Goal: Task Accomplishment & Management: Manage account settings

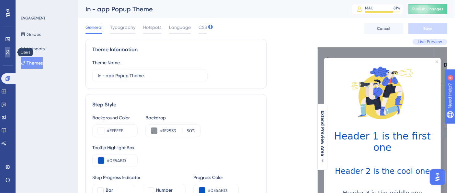
click at [10, 50] on link at bounding box center [7, 52] width 5 height 10
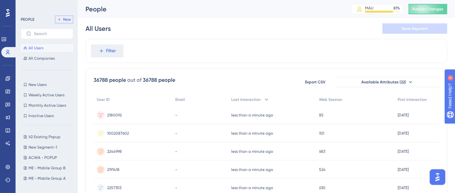
click at [65, 16] on button "New" at bounding box center [64, 20] width 18 height 8
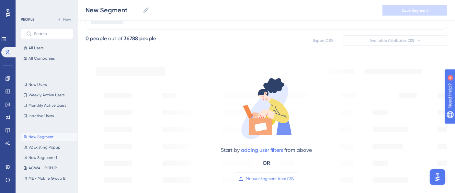
scroll to position [72, 0]
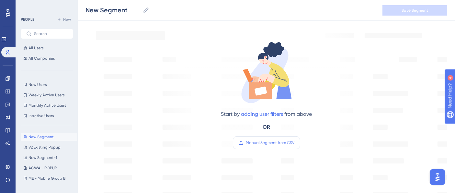
click at [268, 144] on span "Manual Segment from CSV" at bounding box center [270, 142] width 49 height 5
click at [295, 143] on input "Manual Segment from CSV" at bounding box center [295, 143] width 0 height 0
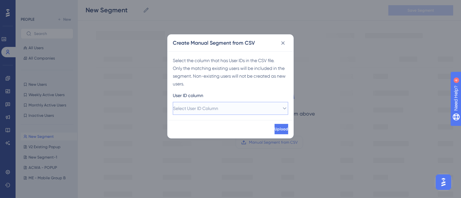
click at [217, 110] on span "Select User ID Column" at bounding box center [195, 109] width 45 height 8
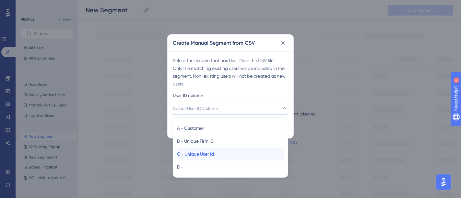
click at [205, 157] on span "C - Unique User Id" at bounding box center [195, 154] width 37 height 8
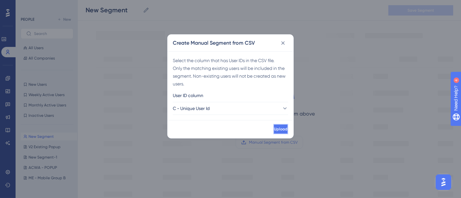
click at [279, 127] on button "Upload" at bounding box center [280, 129] width 15 height 10
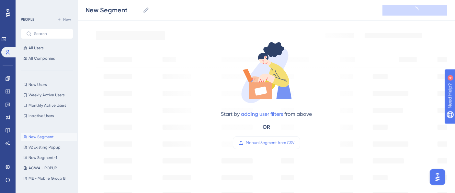
type input "New Segment-2"
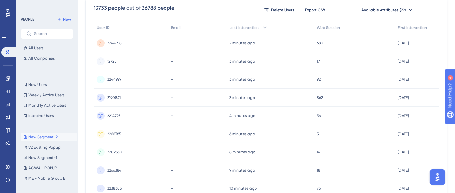
scroll to position [0, 0]
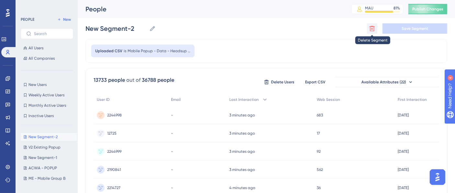
click at [371, 30] on icon at bounding box center [372, 28] width 6 height 6
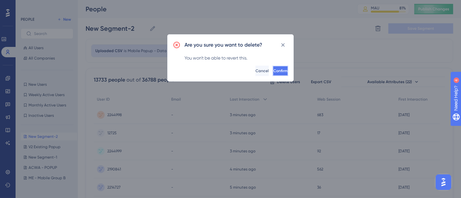
click at [273, 68] on button "Confirm" at bounding box center [281, 71] width 16 height 10
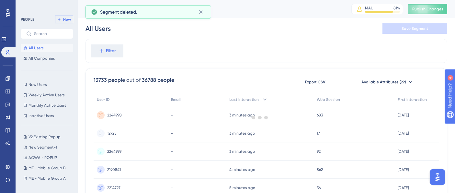
click at [67, 21] on span "New" at bounding box center [67, 19] width 8 height 5
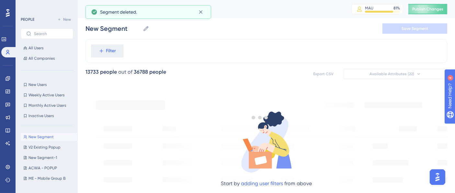
scroll to position [36, 0]
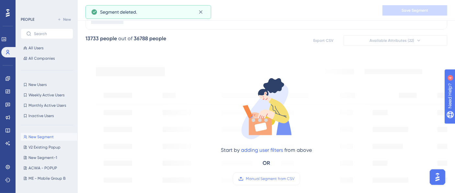
click at [270, 179] on div at bounding box center [260, 120] width 391 height 146
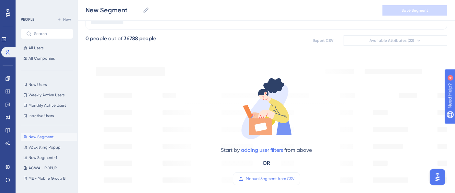
click at [270, 179] on span "Manual Segment from CSV" at bounding box center [270, 178] width 49 height 5
click at [295, 179] on input "Manual Segment from CSV" at bounding box center [295, 179] width 0 height 0
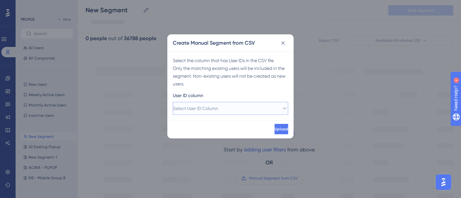
click at [218, 106] on span "Select User ID Column" at bounding box center [195, 109] width 45 height 8
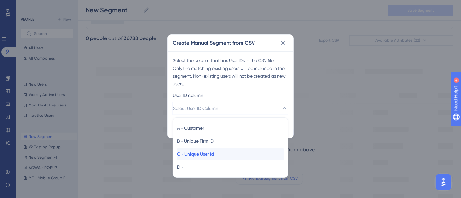
click at [211, 155] on span "C - Unique User Id" at bounding box center [195, 154] width 37 height 8
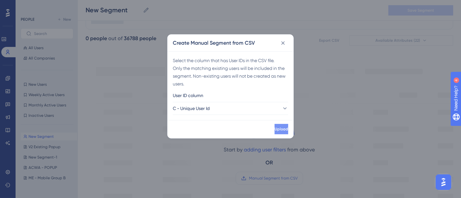
click at [277, 134] on div "Upload" at bounding box center [231, 129] width 126 height 18
click at [281, 129] on button "Upload" at bounding box center [280, 129] width 15 height 10
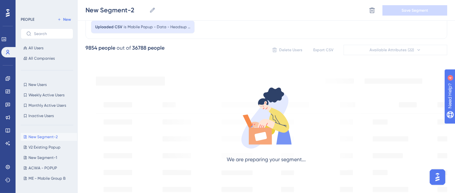
scroll to position [0, 0]
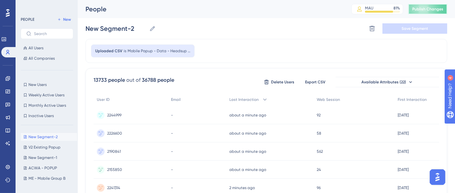
click at [428, 9] on span "Publish Changes" at bounding box center [428, 8] width 31 height 5
click at [125, 31] on input "New Segment-2" at bounding box center [116, 28] width 61 height 9
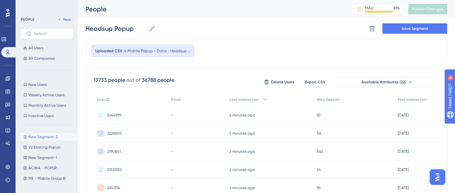
click at [241, 50] on div "Uploaded CSV is Mobile Popup - Data - Headsup (1)" at bounding box center [267, 51] width 362 height 24
click at [411, 29] on span "Save Segment" at bounding box center [415, 28] width 27 height 5
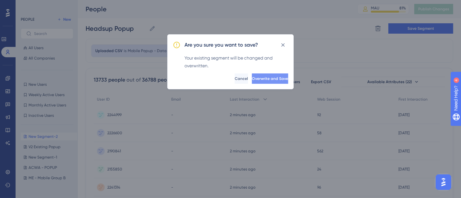
click at [252, 76] on span "Overwrite and Save" at bounding box center [270, 78] width 36 height 5
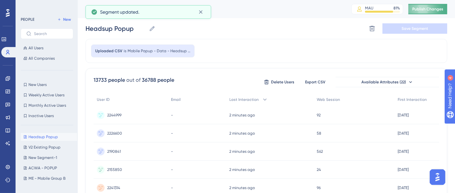
click at [419, 10] on span "Publish Changes" at bounding box center [428, 8] width 31 height 5
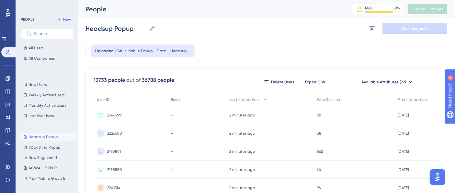
click at [273, 46] on div "Uploaded CSV is Mobile Popup - Data - Headsup (1)" at bounding box center [267, 51] width 362 height 24
drag, startPoint x: 92, startPoint y: 73, endPoint x: 109, endPoint y: 77, distance: 18.1
copy div "13733"
click at [39, 146] on span "V2 Existing Popup" at bounding box center [45, 147] width 32 height 5
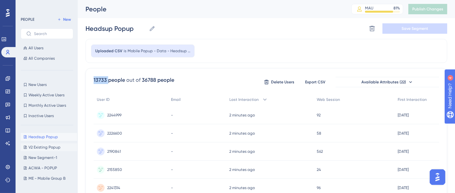
type input "V2 Existing Popup"
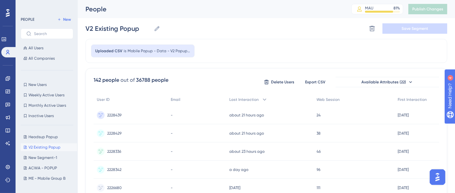
click at [253, 55] on div "Uploaded CSV is Mobile Popup - Data - V2 Popup (1)" at bounding box center [267, 51] width 362 height 24
drag, startPoint x: 93, startPoint y: 75, endPoint x: 100, endPoint y: 77, distance: 8.1
copy div "142"
click at [8, 79] on icon at bounding box center [7, 78] width 5 height 5
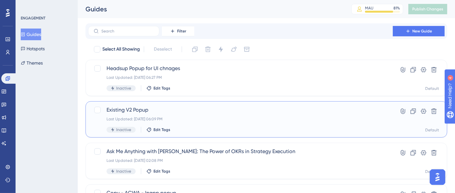
click at [194, 115] on div "Existing V2 Popup Last Updated: Aug 14 2025, 06:09 PM Inactive Edit Tags" at bounding box center [241, 119] width 268 height 27
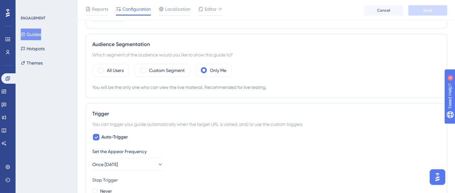
scroll to position [180, 0]
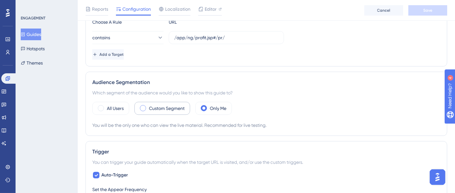
click at [145, 110] on div "Custom Segment" at bounding box center [163, 108] width 56 height 13
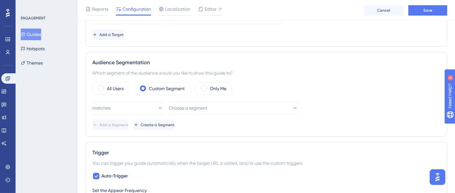
scroll to position [216, 0]
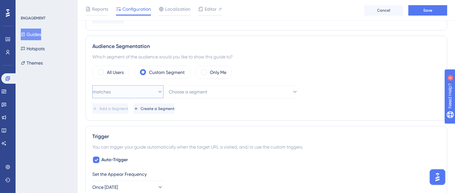
click at [158, 94] on button "matches" at bounding box center [127, 91] width 71 height 13
click at [290, 66] on div "All Users Custom Segment Only Me" at bounding box center [266, 72] width 348 height 13
click at [151, 90] on button "matches" at bounding box center [127, 91] width 71 height 13
click at [133, 110] on div "matches matches" at bounding box center [128, 111] width 63 height 13
click at [185, 90] on span "Choose a segment" at bounding box center [188, 92] width 39 height 8
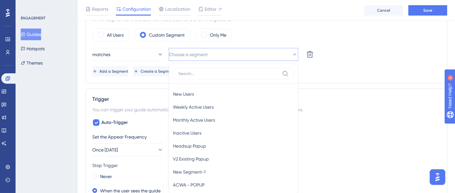
scroll to position [307, 0]
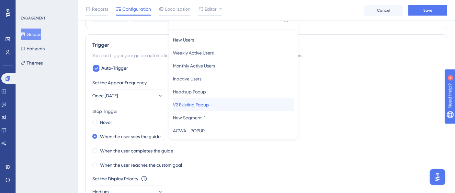
click at [222, 104] on div "V2 Existing Popup V2 Existing Popup" at bounding box center [233, 104] width 121 height 13
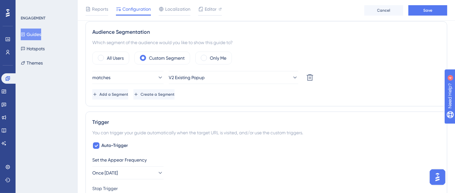
scroll to position [199, 0]
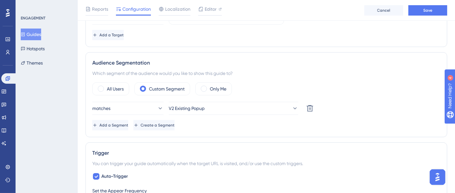
click at [152, 136] on div "Status: Inactive Guide Information Guide ID: 150019 Copy Guide Name Existing V2…" at bounding box center [267, 185] width 362 height 687
click at [125, 125] on span "Add a Segment" at bounding box center [114, 125] width 29 height 5
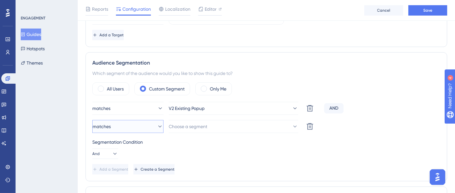
click at [125, 124] on button "matches" at bounding box center [127, 126] width 71 height 13
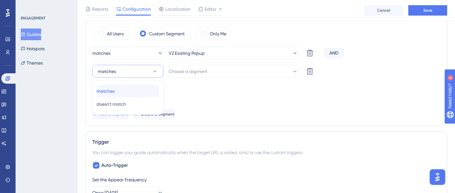
click at [115, 91] on span "matches" at bounding box center [106, 91] width 18 height 8
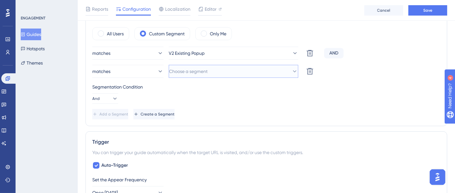
click at [208, 75] on button "Choose a segment" at bounding box center [234, 71] width 130 height 13
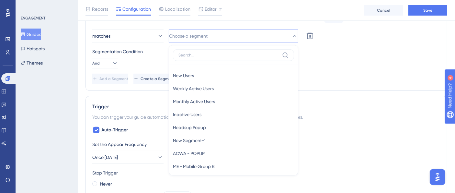
click at [364, 83] on div "Audience Segmentation Which segment of the audience would you like to show this…" at bounding box center [267, 26] width 362 height 129
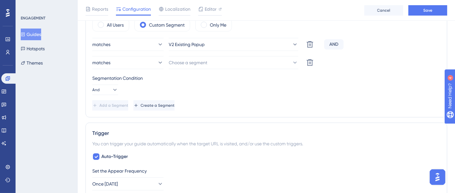
scroll to position [253, 0]
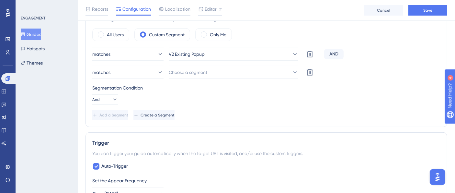
click at [66, 100] on div "ENGAGEMENT Guides Hotspots Themes" at bounding box center [47, 96] width 62 height 193
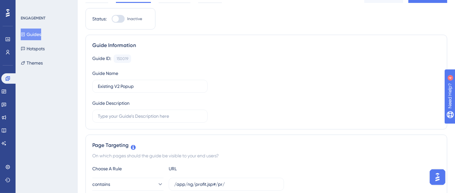
scroll to position [0, 0]
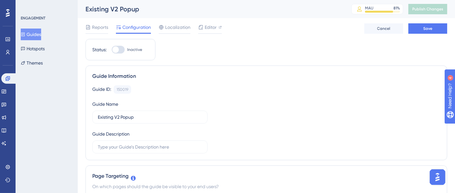
click at [273, 85] on div "Guide ID: 150019 Copy" at bounding box center [266, 89] width 348 height 8
click at [8, 77] on icon at bounding box center [8, 78] width 4 height 4
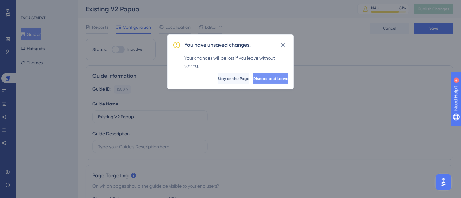
click at [253, 80] on span "Discard and Leave" at bounding box center [270, 78] width 35 height 5
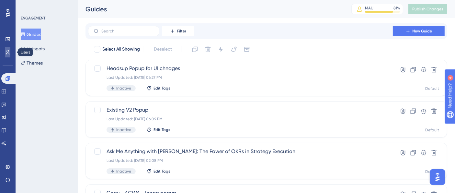
click at [10, 50] on icon at bounding box center [7, 52] width 5 height 5
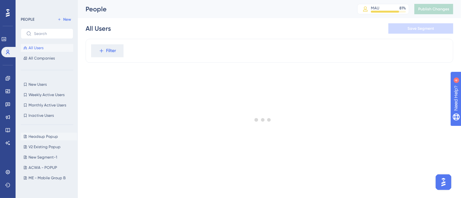
click at [50, 140] on button "Headsup Popup Headsup Popup" at bounding box center [49, 137] width 56 height 8
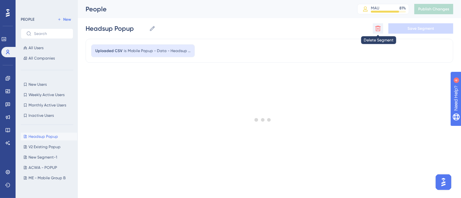
click at [378, 31] on icon at bounding box center [378, 28] width 6 height 6
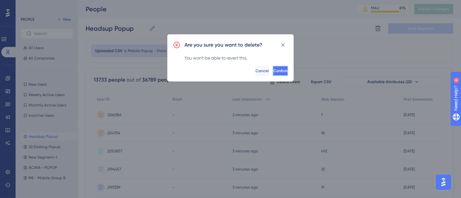
click at [277, 73] on span "Confirm" at bounding box center [280, 70] width 14 height 5
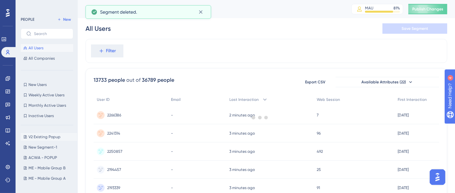
click at [49, 137] on span "V2 Existing Popup" at bounding box center [45, 136] width 32 height 5
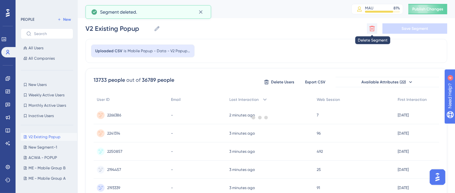
click at [370, 29] on icon at bounding box center [373, 29] width 6 height 6
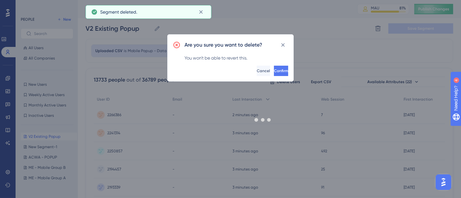
click at [276, 71] on div at bounding box center [263, 120] width 396 height 152
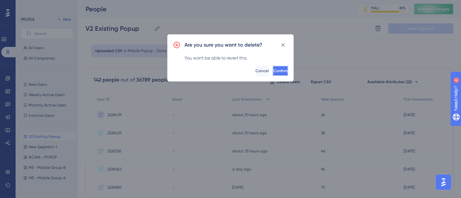
click at [273, 75] on button "Confirm" at bounding box center [281, 71] width 16 height 10
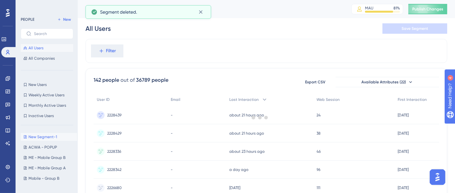
click at [47, 133] on button "New Segment-1 New Segment-1" at bounding box center [49, 137] width 56 height 8
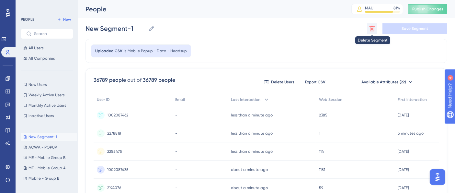
click at [372, 32] on button at bounding box center [372, 28] width 10 height 10
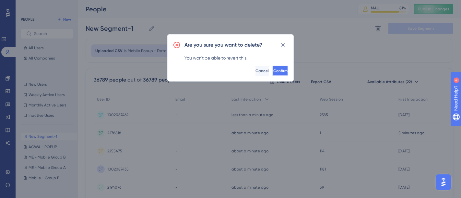
click at [284, 69] on button "Confirm" at bounding box center [281, 71] width 16 height 10
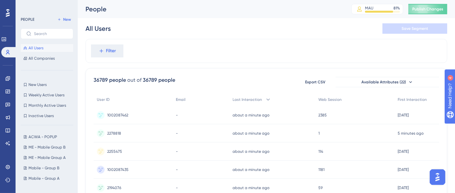
click at [70, 14] on div "PEOPLE New All Users All Companies New Users New Users Weekly Active Users Week…" at bounding box center [47, 96] width 62 height 193
click at [68, 20] on span "New" at bounding box center [67, 19] width 8 height 5
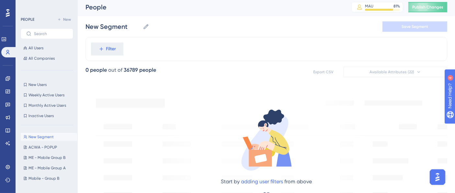
scroll to position [108, 0]
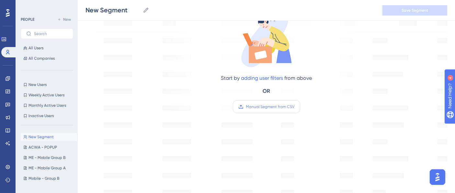
click at [263, 106] on span "Manual Segment from CSV" at bounding box center [270, 106] width 49 height 5
click at [295, 107] on input "Manual Segment from CSV" at bounding box center [295, 107] width 0 height 0
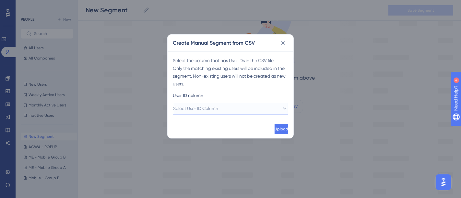
click at [198, 111] on span "Select User ID Column" at bounding box center [195, 109] width 45 height 8
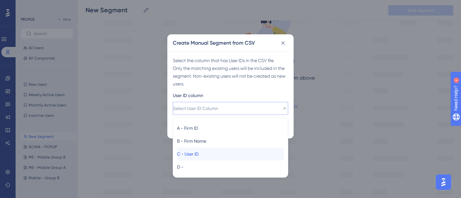
click at [199, 152] on span "C - User ID" at bounding box center [188, 154] width 22 height 8
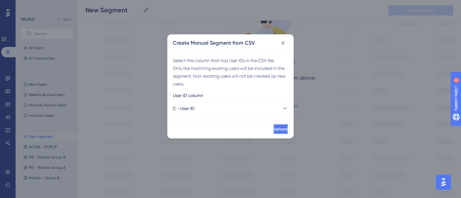
click at [274, 129] on span "Upload" at bounding box center [281, 129] width 14 height 5
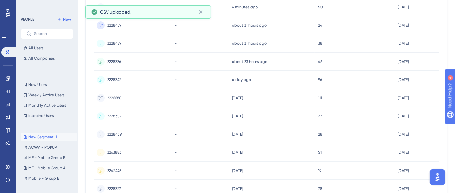
scroll to position [0, 0]
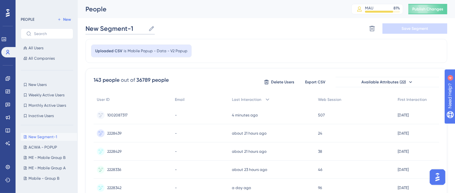
click at [123, 29] on input "New Segment-1" at bounding box center [116, 28] width 60 height 9
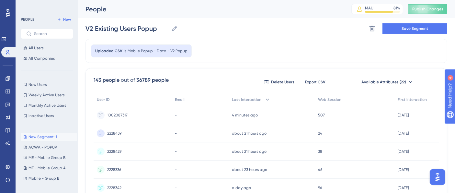
click at [220, 30] on div "V2 Existing Users Popup V2 Existing Users Popup Delete Segment Save Segment" at bounding box center [267, 28] width 362 height 21
click at [416, 29] on span "Save Segment" at bounding box center [415, 28] width 27 height 5
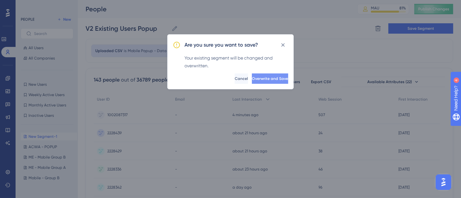
click at [261, 78] on span "Overwrite and Save" at bounding box center [270, 78] width 36 height 5
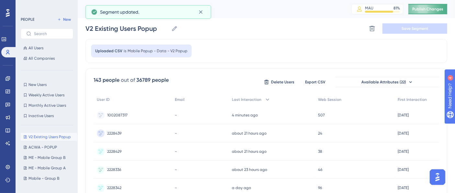
click at [432, 7] on span "Publish Changes" at bounding box center [428, 8] width 31 height 5
click at [66, 21] on span "New" at bounding box center [67, 19] width 8 height 5
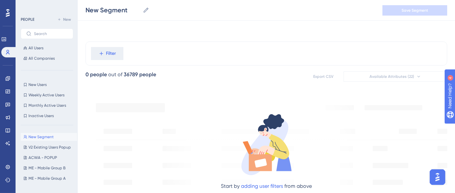
scroll to position [180, 0]
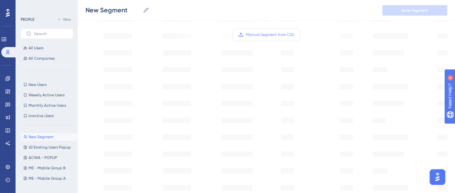
click at [265, 37] on label "Manual Segment from CSV" at bounding box center [266, 34] width 67 height 13
click at [295, 35] on input "Manual Segment from CSV" at bounding box center [295, 35] width 0 height 0
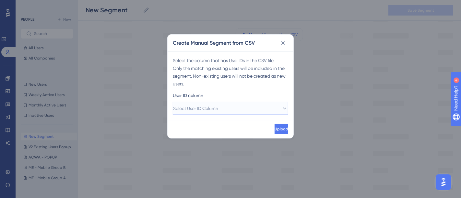
click at [240, 108] on button "Select User ID Column" at bounding box center [230, 108] width 115 height 13
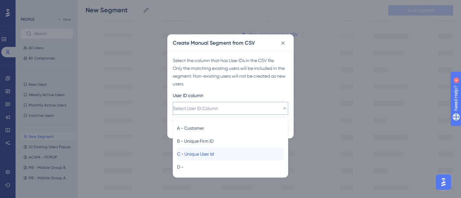
click at [209, 157] on span "C - Unique User Id" at bounding box center [195, 154] width 37 height 8
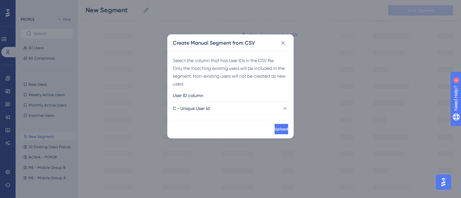
click at [275, 130] on span "Upload" at bounding box center [282, 129] width 14 height 5
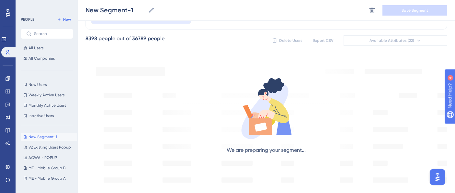
scroll to position [0, 0]
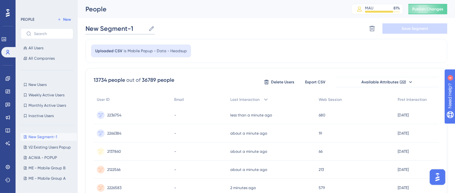
click at [109, 30] on input "New Segment-1" at bounding box center [116, 28] width 60 height 9
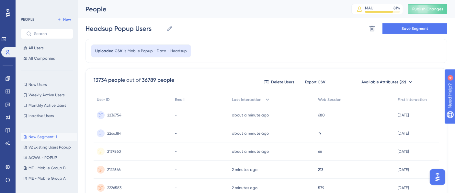
click at [214, 37] on div "Headsup Popup Users Headsup Popup Users Delete Segment Save Segment" at bounding box center [267, 28] width 362 height 21
click at [415, 29] on span "Save Segment" at bounding box center [415, 28] width 27 height 5
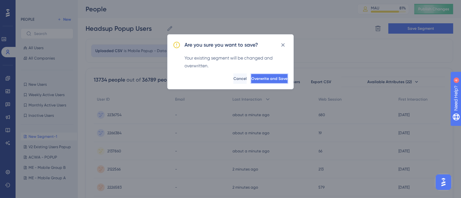
click at [253, 78] on span "Overwrite and Save" at bounding box center [269, 78] width 36 height 5
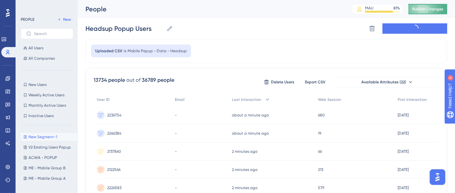
type input "Headsup Popup Users"
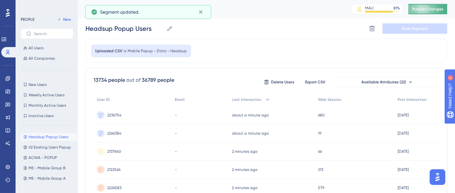
click at [437, 10] on span "Publish Changes" at bounding box center [428, 8] width 31 height 5
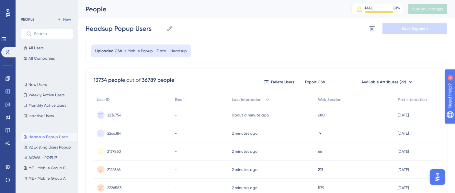
click at [266, 45] on div "Uploaded CSV is Mobile Popup - Data - Headsup" at bounding box center [267, 51] width 362 height 24
drag, startPoint x: 8, startPoint y: 78, endPoint x: 32, endPoint y: 81, distance: 24.1
click at [8, 78] on icon at bounding box center [8, 78] width 4 height 4
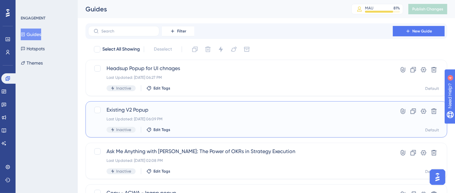
click at [180, 117] on div "Last Updated: Aug 14 2025, 06:09 PM" at bounding box center [241, 118] width 268 height 5
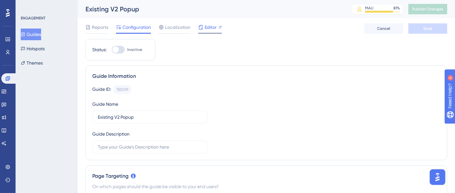
click at [210, 31] on div "Editor" at bounding box center [210, 28] width 24 height 10
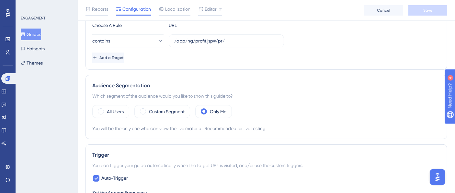
scroll to position [180, 0]
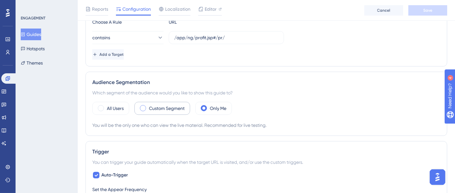
click at [143, 107] on span at bounding box center [143, 108] width 6 height 6
click at [148, 106] on input "radio" at bounding box center [148, 106] width 0 height 0
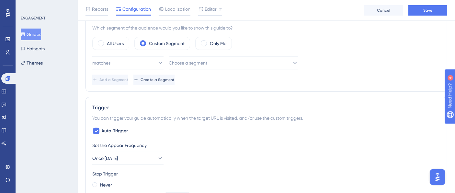
scroll to position [252, 0]
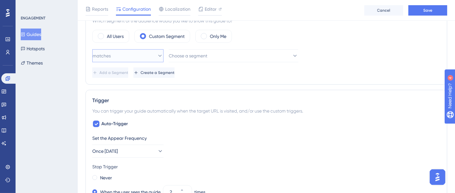
click at [148, 55] on button "matches" at bounding box center [127, 55] width 71 height 13
click at [121, 73] on div "matches matches" at bounding box center [128, 75] width 63 height 13
click at [208, 52] on span "Choose a segment" at bounding box center [188, 56] width 39 height 8
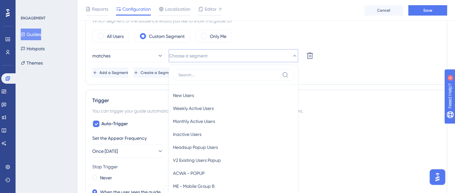
scroll to position [271, 0]
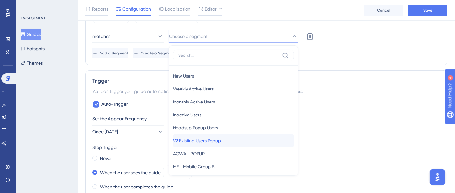
click at [204, 142] on span "V2 Existing Users Popup" at bounding box center [197, 141] width 48 height 8
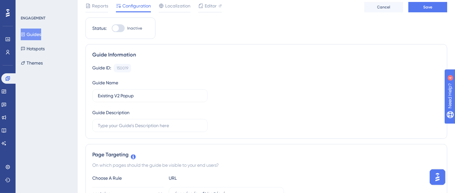
scroll to position [0, 0]
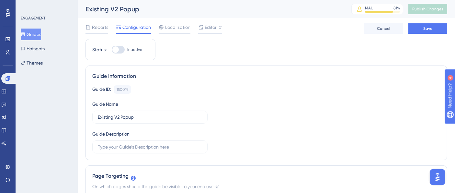
click at [272, 105] on div "Guide ID: 150019 Copy Guide Name Existing V2 Popup Guide Description" at bounding box center [266, 119] width 348 height 68
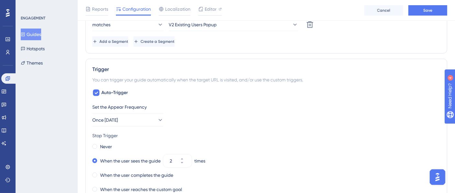
scroll to position [288, 0]
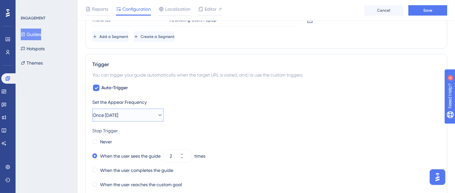
click at [157, 115] on icon at bounding box center [160, 115] width 6 height 6
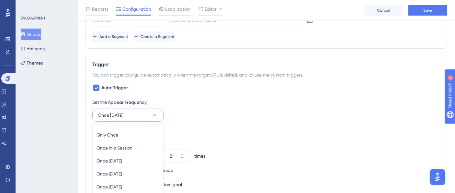
scroll to position [364, 0]
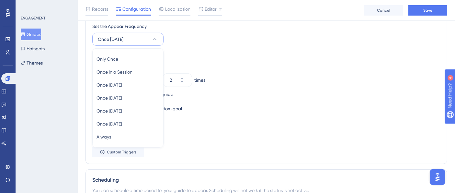
click at [197, 47] on div "Set the Appear Frequency Once in 1 day Only Once Only Once Once in a Session On…" at bounding box center [266, 89] width 348 height 135
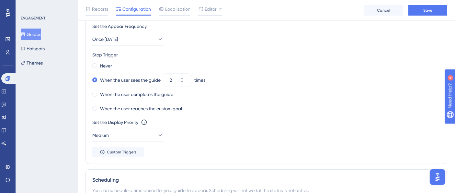
scroll to position [328, 0]
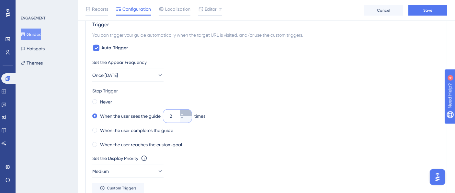
click at [189, 112] on button "2" at bounding box center [186, 113] width 12 height 6
click at [184, 112] on icon at bounding box center [182, 114] width 4 height 4
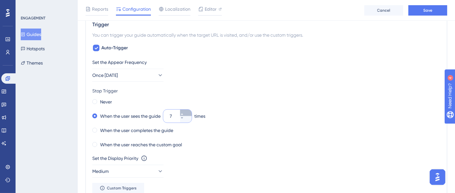
click at [184, 112] on icon at bounding box center [182, 114] width 4 height 4
type input "10"
click at [212, 97] on div "Never" at bounding box center [266, 101] width 348 height 9
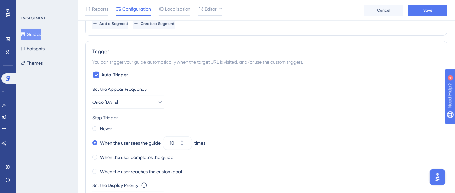
scroll to position [292, 0]
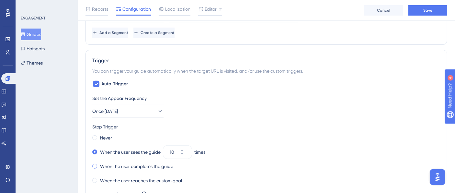
click at [95, 164] on span at bounding box center [94, 166] width 5 height 5
click at [99, 165] on input "radio" at bounding box center [99, 165] width 0 height 0
click at [287, 103] on div "Set the Appear Frequency Once in 1 day" at bounding box center [266, 105] width 348 height 23
click at [150, 109] on button "Once [DATE]" at bounding box center [127, 111] width 71 height 13
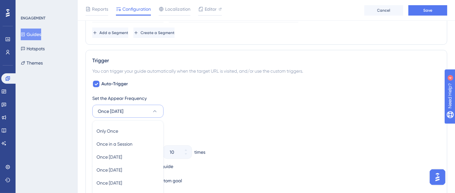
scroll to position [364, 0]
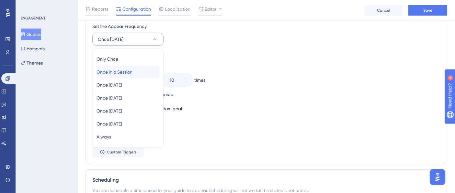
click at [133, 70] on span "Once in a Session" at bounding box center [115, 72] width 36 height 8
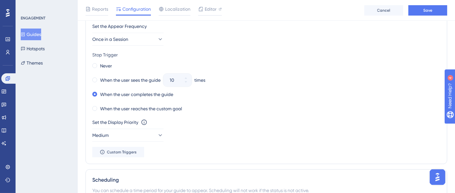
click at [199, 53] on div "Stop Trigger" at bounding box center [266, 55] width 348 height 8
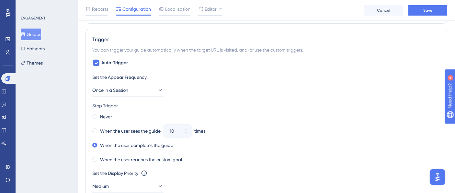
scroll to position [324, 0]
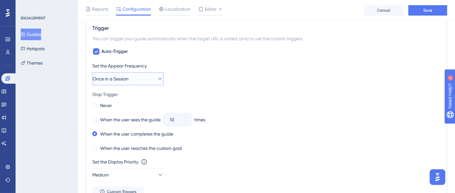
click at [157, 77] on icon at bounding box center [160, 79] width 6 height 6
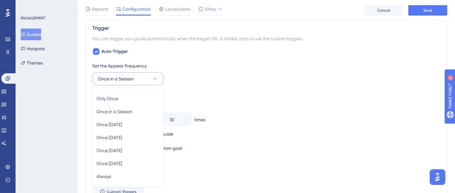
scroll to position [364, 0]
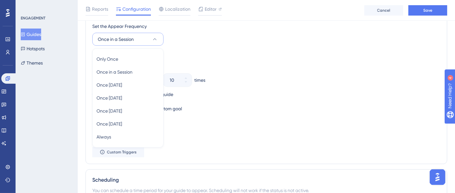
click at [232, 51] on div "Stop Trigger" at bounding box center [266, 55] width 348 height 8
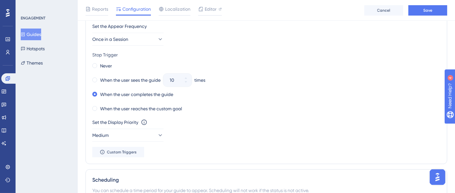
scroll to position [328, 0]
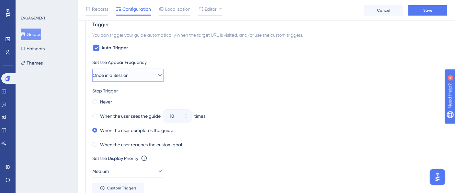
click at [157, 76] on icon at bounding box center [160, 75] width 6 height 6
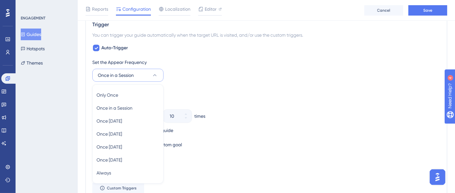
scroll to position [364, 0]
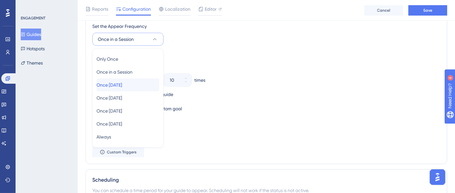
click at [133, 82] on div "Once in 1 day Once in 1 day" at bounding box center [128, 84] width 63 height 13
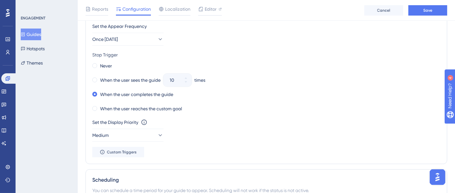
click at [206, 64] on div "Never" at bounding box center [266, 65] width 348 height 9
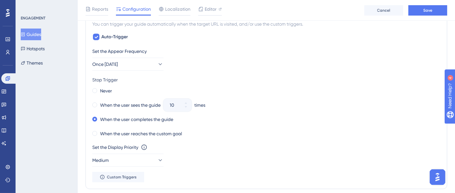
scroll to position [328, 0]
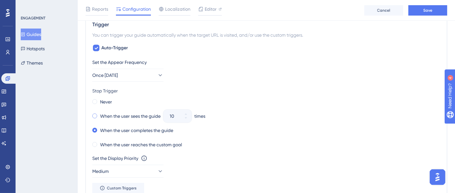
click at [96, 115] on span at bounding box center [94, 115] width 5 height 5
click at [99, 114] on input "radio" at bounding box center [99, 114] width 0 height 0
click at [214, 95] on div "Stop Trigger Never When the user sees the guide 10 times When the user complete…" at bounding box center [266, 118] width 348 height 62
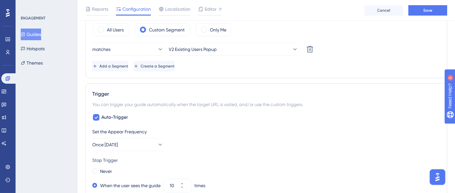
scroll to position [255, 0]
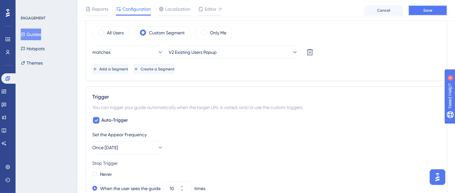
click at [429, 9] on span "Save" at bounding box center [428, 10] width 9 height 5
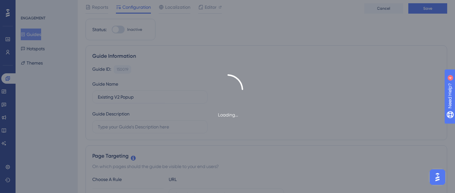
scroll to position [0, 0]
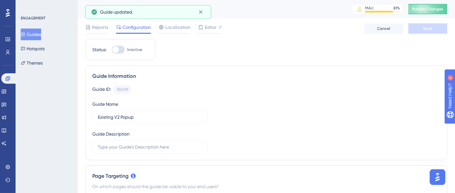
click at [120, 49] on div at bounding box center [118, 50] width 13 height 8
click at [112, 50] on input "Inactive" at bounding box center [112, 50] width 0 height 0
checkbox input "true"
click at [418, 29] on button "Save" at bounding box center [428, 28] width 39 height 10
click at [433, 8] on span "Publish Changes" at bounding box center [428, 8] width 31 height 5
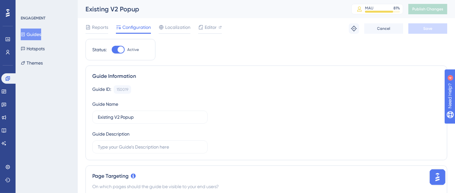
click at [34, 36] on button "Guides" at bounding box center [31, 35] width 20 height 12
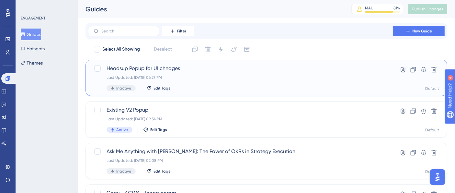
click at [193, 77] on div "Last Updated: Aug 14 2025, 06:27 PM" at bounding box center [241, 77] width 268 height 5
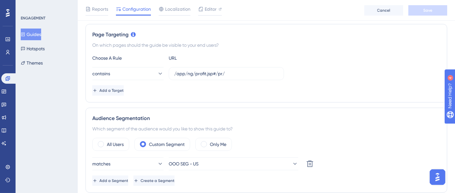
scroll to position [180, 0]
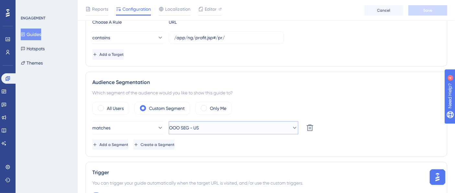
click at [195, 125] on span "OOO SEG - US" at bounding box center [184, 128] width 30 height 8
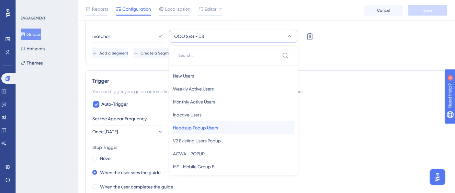
click at [213, 128] on span "Headsup Popup Users" at bounding box center [195, 128] width 45 height 8
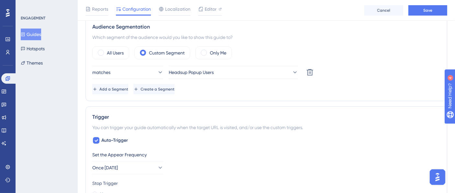
scroll to position [307, 0]
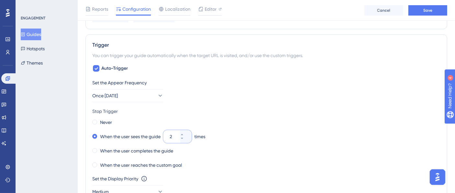
click at [176, 133] on input "2" at bounding box center [174, 137] width 9 height 8
click at [174, 137] on input "010" at bounding box center [174, 137] width 9 height 8
type input "10"
click at [222, 118] on div "Never" at bounding box center [266, 122] width 348 height 9
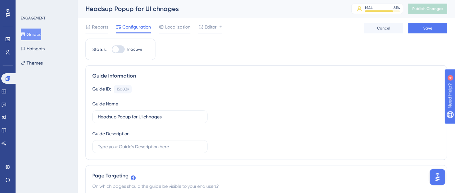
scroll to position [0, 0]
click at [122, 49] on div at bounding box center [118, 50] width 13 height 8
click at [112, 50] on input "Inactive" at bounding box center [112, 50] width 0 height 0
click at [211, 27] on span "Editor" at bounding box center [211, 27] width 12 height 8
click at [204, 25] on div "Editor" at bounding box center [210, 27] width 24 height 8
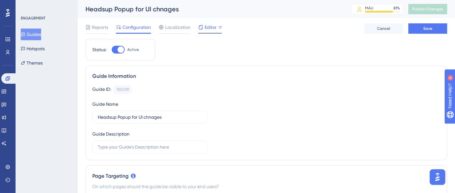
click at [207, 27] on span "Editor" at bounding box center [211, 27] width 12 height 8
click at [415, 28] on button "Save" at bounding box center [428, 28] width 39 height 10
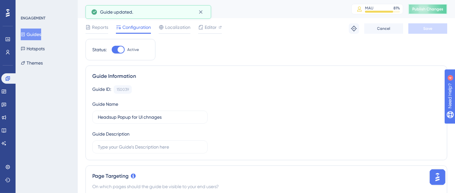
click at [430, 9] on span "Publish Changes" at bounding box center [428, 8] width 31 height 5
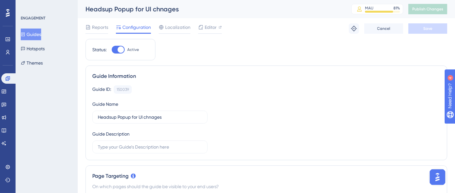
click at [120, 49] on div at bounding box center [121, 49] width 6 height 6
click at [112, 50] on input "Active" at bounding box center [112, 50] width 0 height 0
click at [426, 31] on span "Save" at bounding box center [428, 28] width 9 height 5
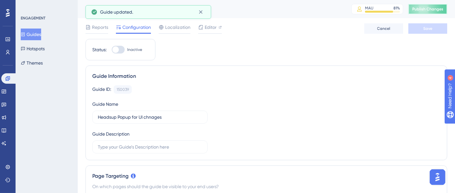
click at [428, 8] on span "Publish Changes" at bounding box center [428, 8] width 31 height 5
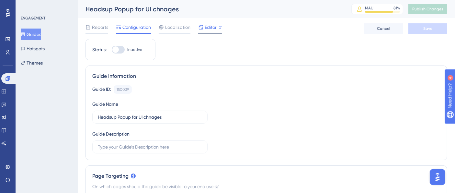
click at [213, 29] on span "Editor" at bounding box center [211, 27] width 12 height 8
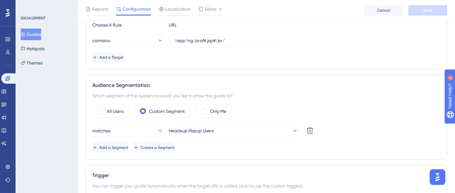
scroll to position [180, 0]
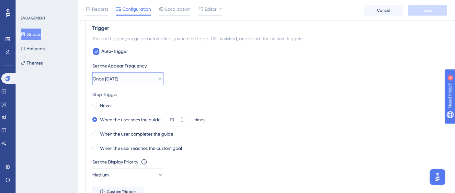
click at [136, 78] on button "Once [DATE]" at bounding box center [127, 78] width 71 height 13
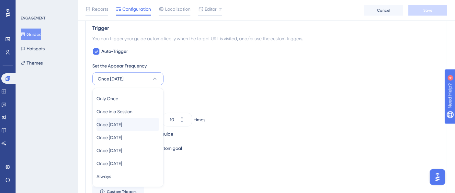
scroll to position [363, 0]
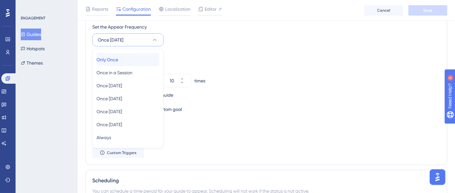
click at [113, 60] on span "Only Once" at bounding box center [108, 60] width 22 height 8
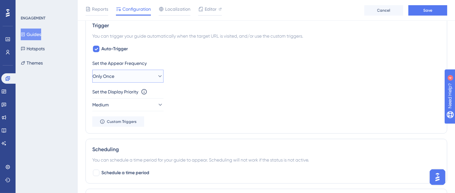
click at [150, 74] on button "Only Once" at bounding box center [127, 76] width 71 height 13
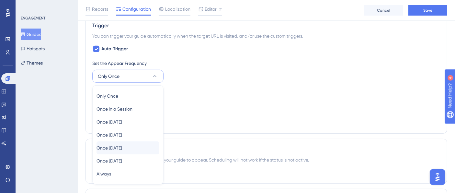
scroll to position [364, 0]
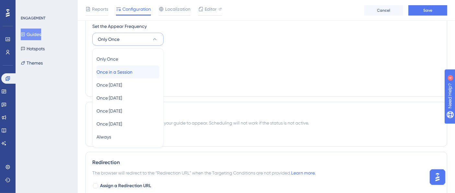
click at [126, 71] on span "Once in a Session" at bounding box center [115, 72] width 36 height 8
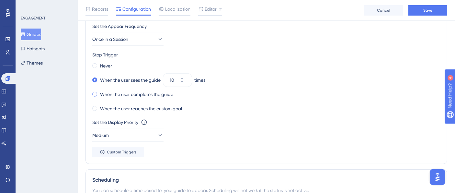
click at [99, 93] on div "When the user completes the guide" at bounding box center [132, 94] width 81 height 9
click at [95, 77] on span at bounding box center [94, 79] width 5 height 5
click at [99, 78] on input "radio" at bounding box center [99, 78] width 0 height 0
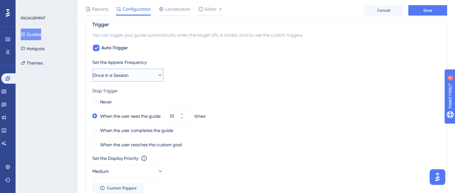
click at [159, 74] on icon at bounding box center [161, 75] width 4 height 2
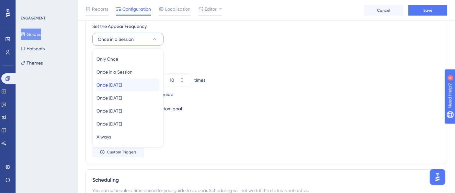
click at [122, 82] on span "Once [DATE]" at bounding box center [110, 85] width 26 height 8
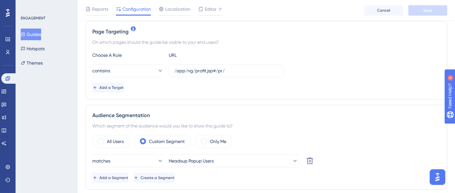
scroll to position [180, 0]
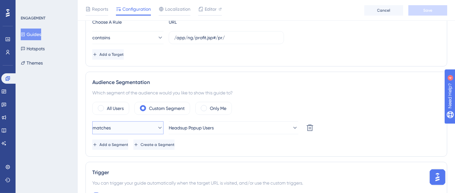
click at [157, 128] on icon at bounding box center [160, 127] width 6 height 6
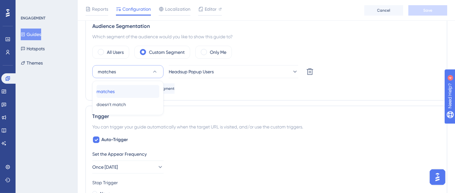
click at [130, 86] on div "matches matches" at bounding box center [128, 91] width 63 height 13
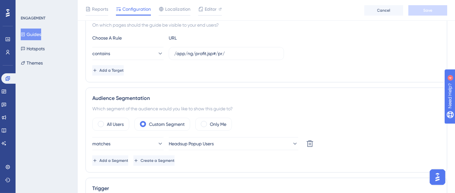
scroll to position [0, 0]
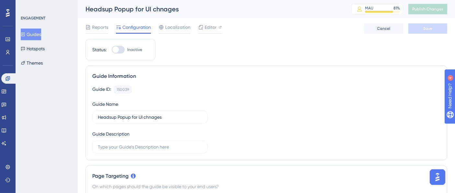
click at [123, 48] on div at bounding box center [118, 50] width 13 height 8
click at [112, 50] on input "Inactive" at bounding box center [112, 50] width 0 height 0
checkbox input "true"
click at [423, 25] on button "Save" at bounding box center [428, 28] width 39 height 10
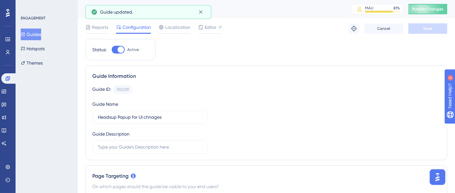
click at [433, 12] on button "Publish Changes" at bounding box center [428, 9] width 39 height 10
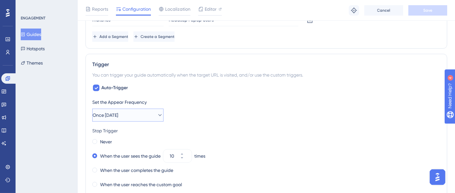
click at [133, 111] on button "Once [DATE]" at bounding box center [127, 115] width 71 height 13
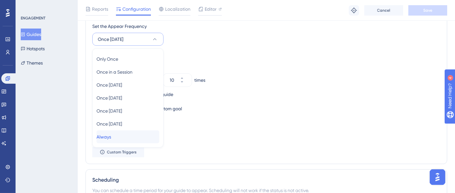
click at [111, 134] on span "Always" at bounding box center [104, 137] width 15 height 8
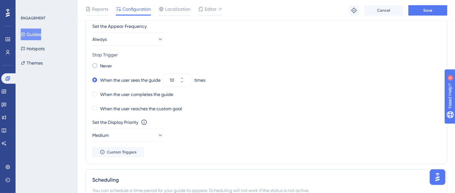
click at [98, 63] on div "Never" at bounding box center [102, 65] width 20 height 9
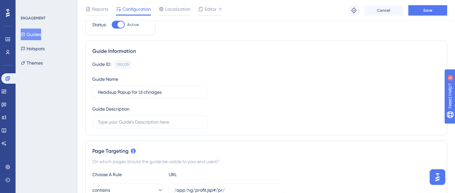
scroll to position [0, 0]
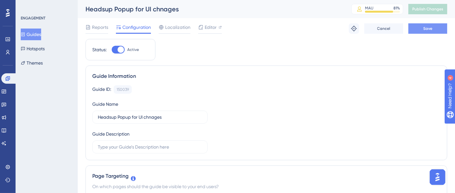
click at [431, 28] on span "Save" at bounding box center [428, 28] width 9 height 5
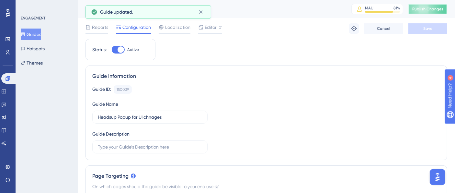
click at [432, 9] on span "Publish Changes" at bounding box center [428, 8] width 31 height 5
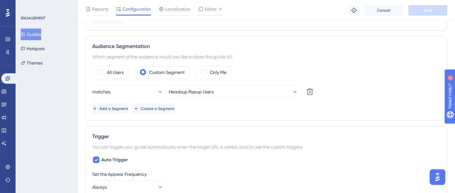
scroll to position [288, 0]
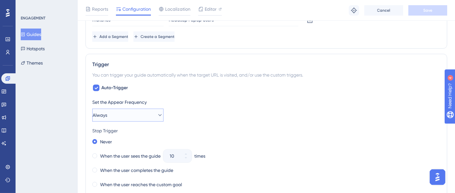
click at [119, 114] on button "Always" at bounding box center [127, 115] width 71 height 13
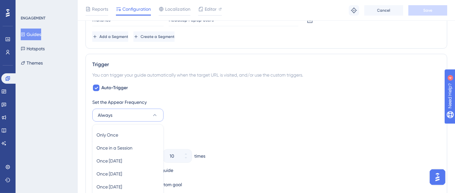
scroll to position [364, 0]
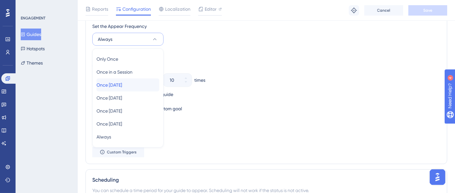
click at [122, 84] on span "Once [DATE]" at bounding box center [110, 85] width 26 height 8
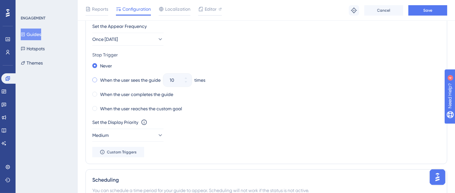
click at [96, 78] on span at bounding box center [94, 79] width 5 height 5
click at [99, 78] on input "radio" at bounding box center [99, 78] width 0 height 0
click at [438, 13] on button "Save" at bounding box center [428, 10] width 39 height 10
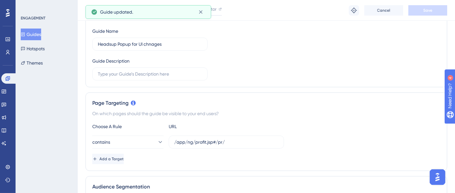
scroll to position [0, 0]
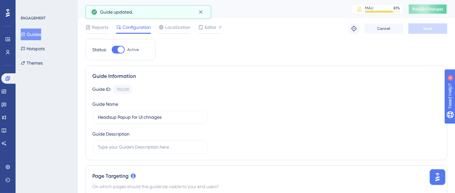
click at [430, 7] on span "Publish Changes" at bounding box center [428, 8] width 31 height 5
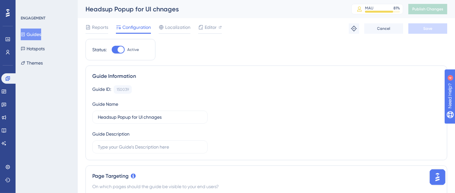
drag, startPoint x: 29, startPoint y: 33, endPoint x: 38, endPoint y: 32, distance: 9.5
click at [25, 33] on icon at bounding box center [23, 34] width 4 height 4
